Goal: Transaction & Acquisition: Purchase product/service

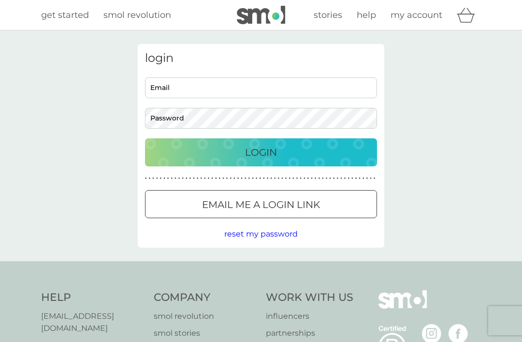
click at [281, 156] on div "Login" at bounding box center [261, 152] width 213 height 15
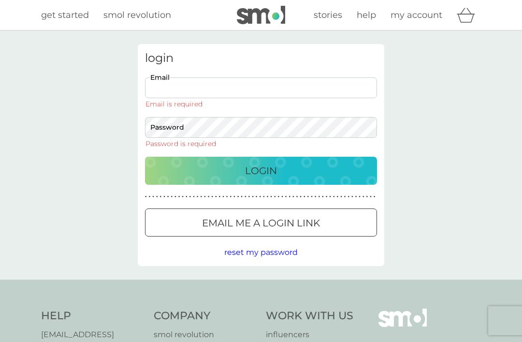
type input "davesterry@hotmail.com"
click at [261, 157] on button "Login" at bounding box center [261, 171] width 232 height 28
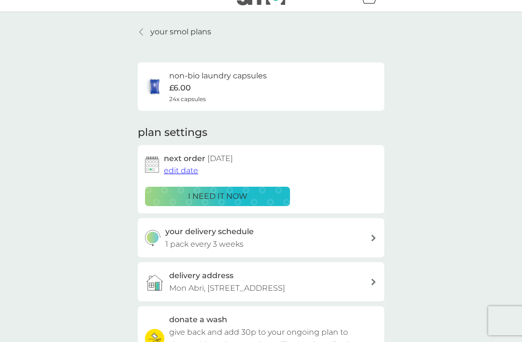
scroll to position [19, 0]
click at [252, 193] on div "i need it now" at bounding box center [217, 196] width 133 height 13
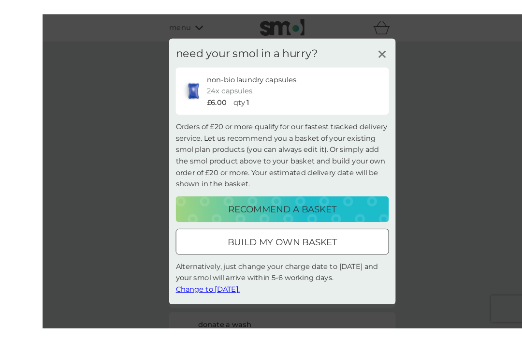
scroll to position [0, 0]
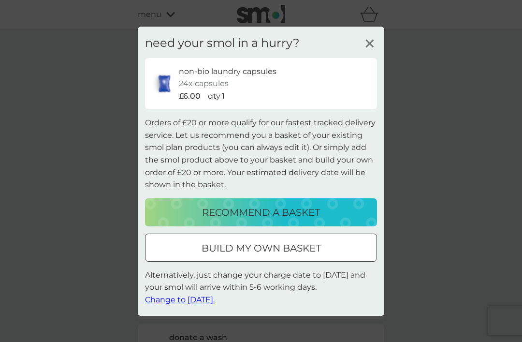
click at [381, 42] on div "need your smol in a hurry? non-bio laundry capsules 24x capsules £6.00 qty 1 Or…" at bounding box center [261, 170] width 247 height 289
click at [371, 45] on icon at bounding box center [370, 43] width 15 height 15
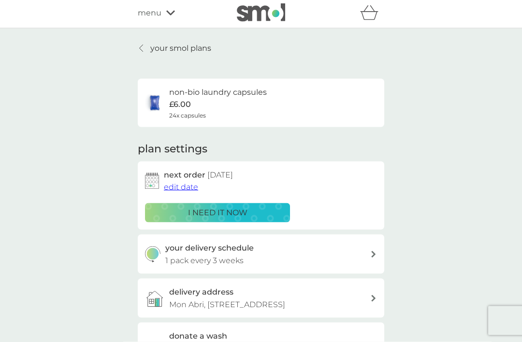
scroll to position [2, 0]
click at [258, 110] on div "non-bio laundry capsules £6.00 24x capsules" at bounding box center [218, 103] width 98 height 34
click at [250, 214] on div "i need it now" at bounding box center [217, 212] width 133 height 13
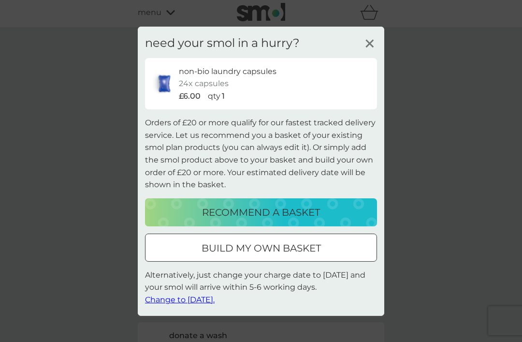
click at [323, 220] on div "recommend a basket" at bounding box center [261, 212] width 213 height 15
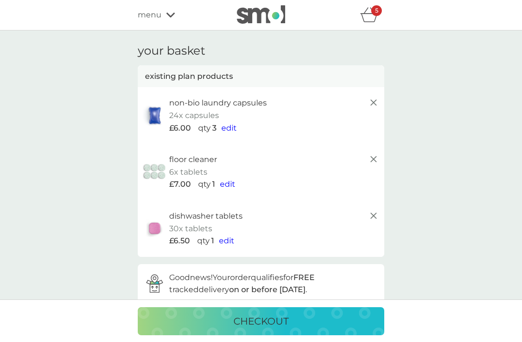
click at [232, 129] on span "edit" at bounding box center [229, 127] width 15 height 9
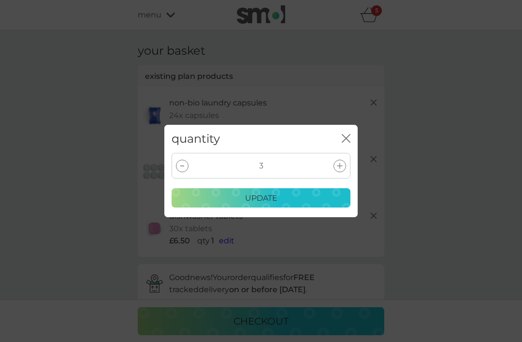
click at [290, 205] on div "update" at bounding box center [261, 198] width 166 height 13
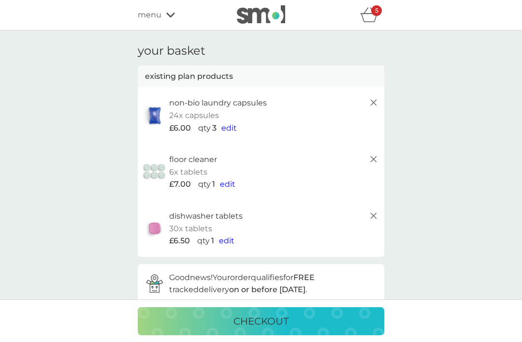
click at [378, 156] on icon at bounding box center [374, 159] width 12 height 12
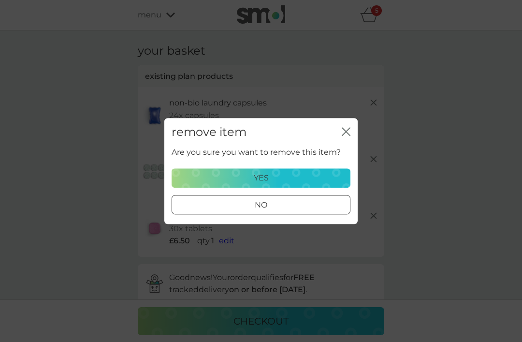
click at [344, 135] on icon "close" at bounding box center [344, 132] width 4 height 8
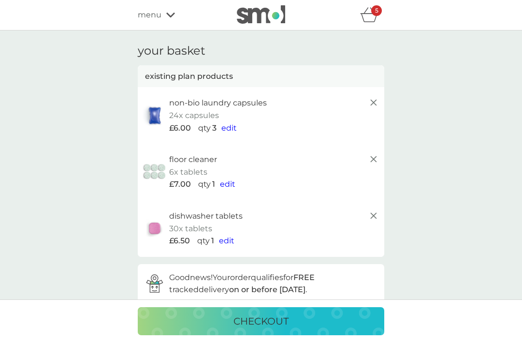
click at [378, 154] on icon at bounding box center [374, 159] width 12 height 12
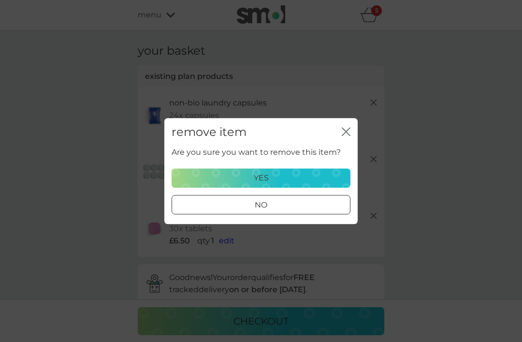
click at [304, 184] on div "yes" at bounding box center [261, 178] width 166 height 13
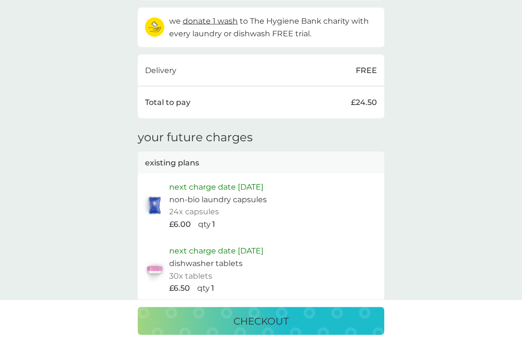
scroll to position [340, 0]
click at [255, 180] on p "next charge date [DATE]" at bounding box center [216, 186] width 94 height 13
click at [213, 193] on p "non-bio laundry capsules" at bounding box center [218, 199] width 98 height 13
click at [220, 180] on p "next charge date [DATE]" at bounding box center [216, 186] width 94 height 13
click at [224, 182] on p "next charge date [DATE]" at bounding box center [216, 186] width 94 height 13
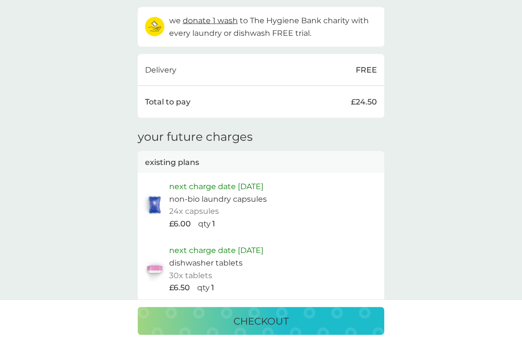
click at [224, 182] on p "next charge date [DATE]" at bounding box center [216, 186] width 94 height 13
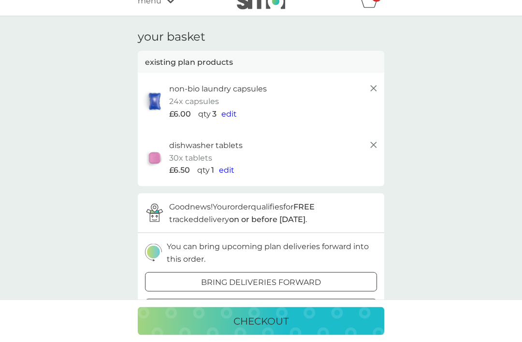
click at [230, 109] on span "edit" at bounding box center [229, 113] width 15 height 9
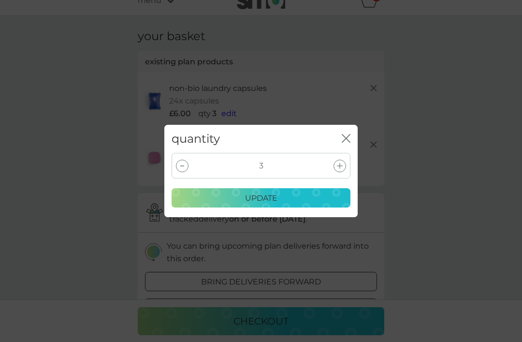
click at [346, 139] on icon "close" at bounding box center [344, 138] width 4 height 8
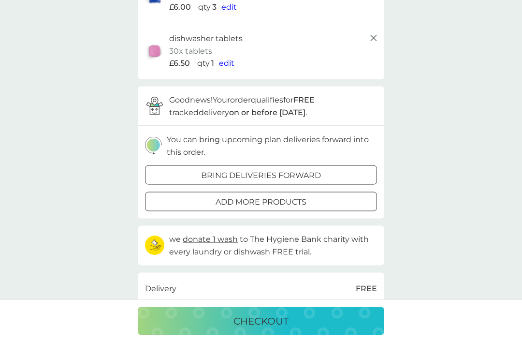
scroll to position [121, 0]
click at [254, 174] on div at bounding box center [261, 175] width 35 height 10
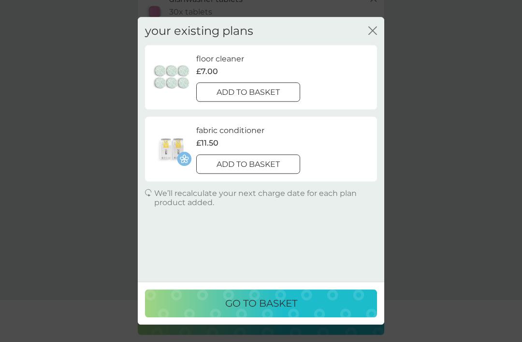
scroll to position [160, 0]
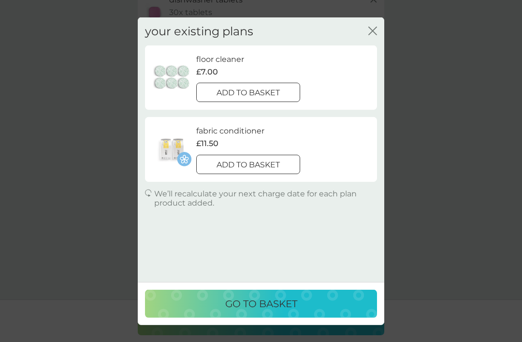
click at [247, 311] on p "go to basket" at bounding box center [261, 303] width 72 height 15
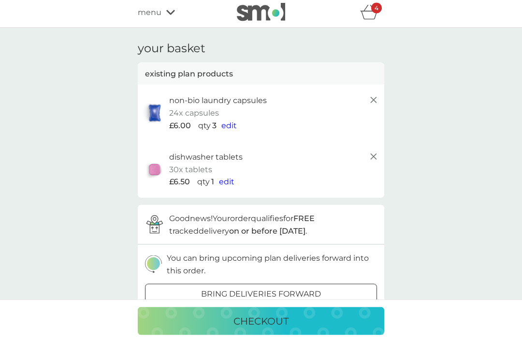
scroll to position [0, 0]
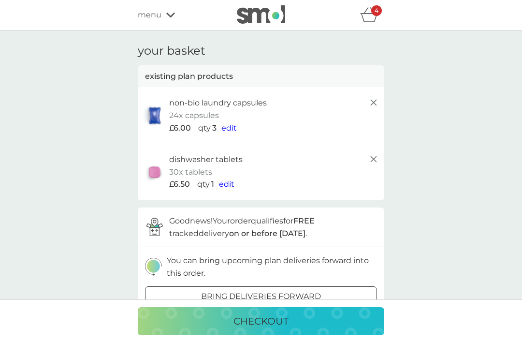
click at [376, 11] on p "4" at bounding box center [377, 11] width 4 height 0
click at [368, 14] on icon "basket" at bounding box center [369, 18] width 16 height 9
click at [377, 11] on p "4" at bounding box center [377, 11] width 4 height 0
click at [384, 14] on div "4" at bounding box center [372, 14] width 24 height 19
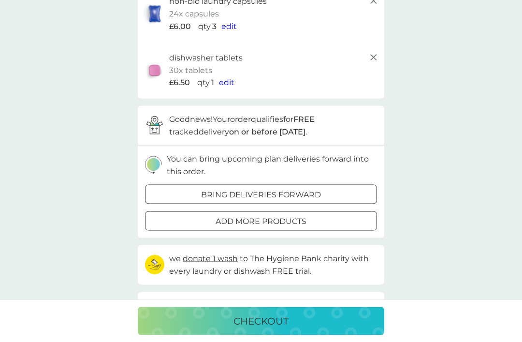
scroll to position [102, 0]
click at [269, 329] on p "checkout" at bounding box center [261, 320] width 55 height 15
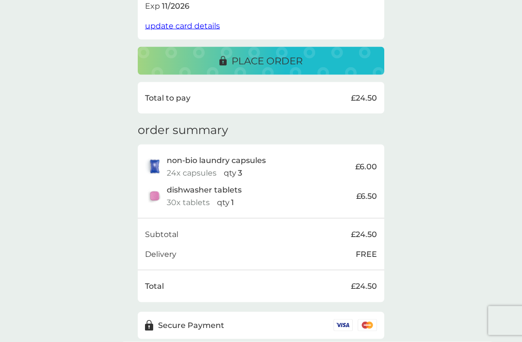
scroll to position [225, 0]
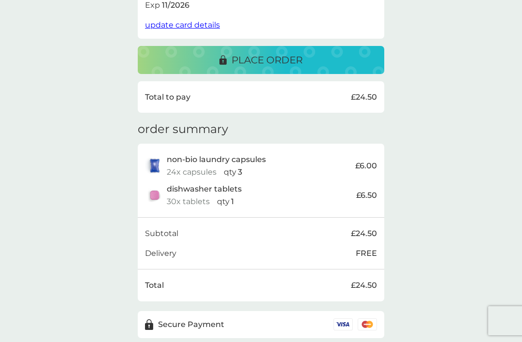
click at [313, 53] on div "place order" at bounding box center [261, 59] width 227 height 15
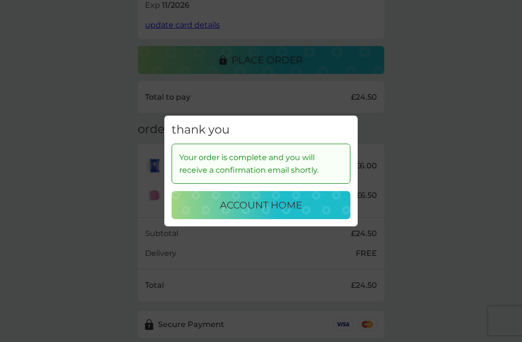
click at [305, 213] on div "account home" at bounding box center [261, 204] width 160 height 15
